Goal: Task Accomplishment & Management: Manage account settings

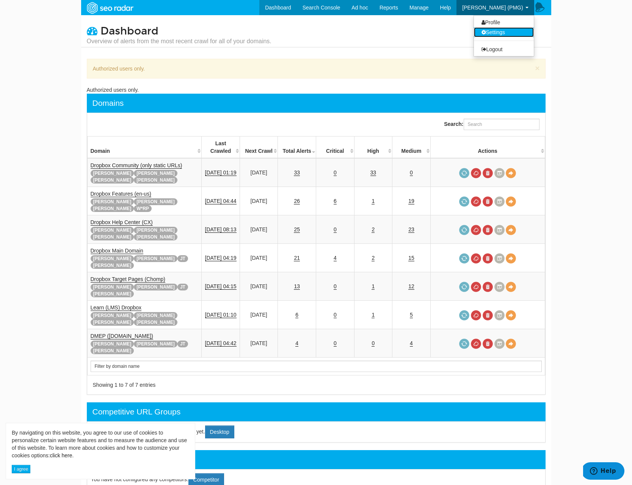
click at [495, 33] on link "Settings" at bounding box center [504, 32] width 60 height 10
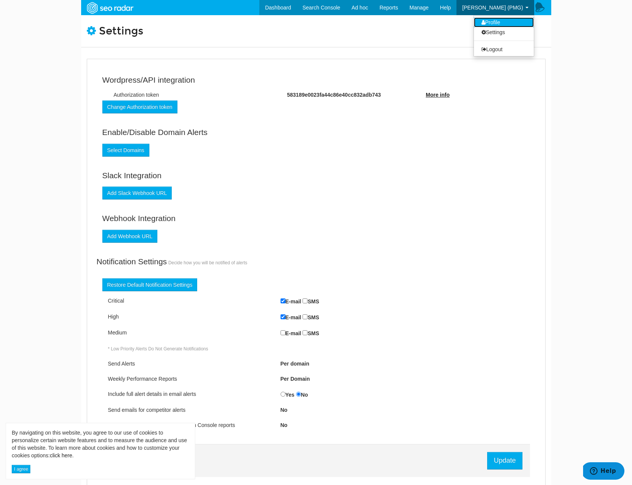
click at [502, 22] on link "Profile" at bounding box center [504, 22] width 60 height 10
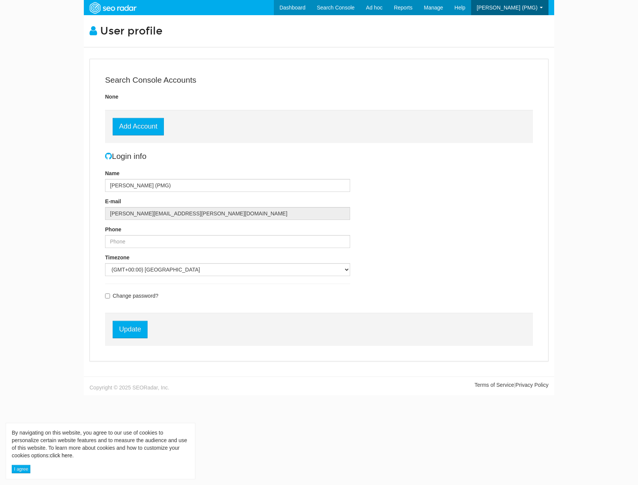
scroll to position [30, 0]
click at [300, 9] on link "Dashboard" at bounding box center [281, 7] width 38 height 15
